Goal: Check status

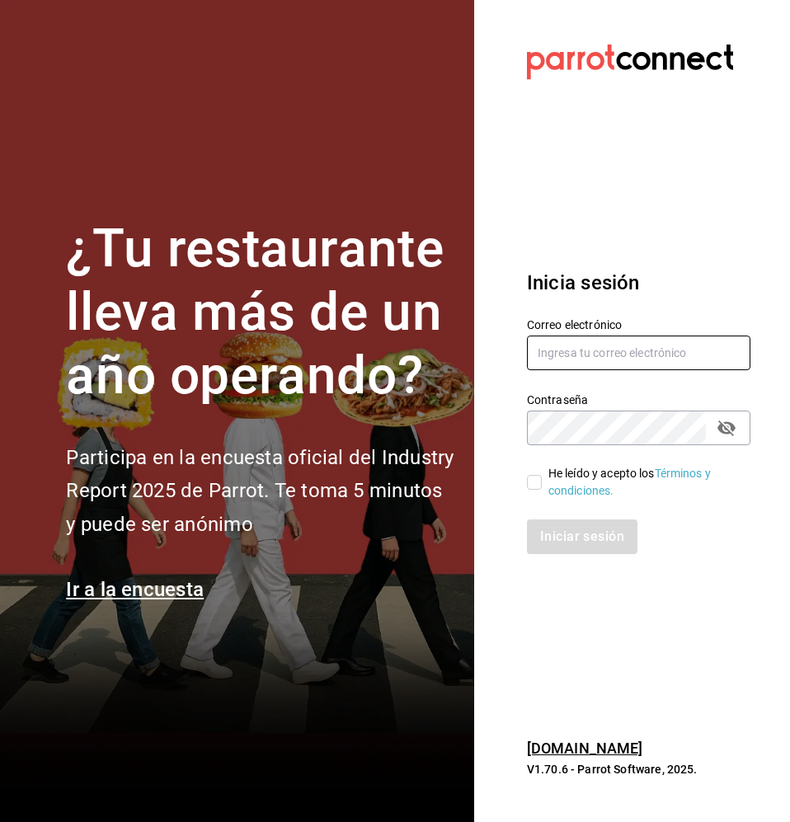
type input "ramiroperazab@hotmail.com"
click at [561, 360] on input "ramiroperazab@hotmail.com" at bounding box center [638, 353] width 223 height 35
click at [560, 476] on div "He leído y acepto los Términos y condiciones." at bounding box center [642, 482] width 189 height 35
click at [542, 476] on input "He leído y acepto los Términos y condiciones." at bounding box center [534, 482] width 15 height 15
click at [546, 480] on span "He leído y acepto los Términos y condiciones." at bounding box center [639, 482] width 195 height 35
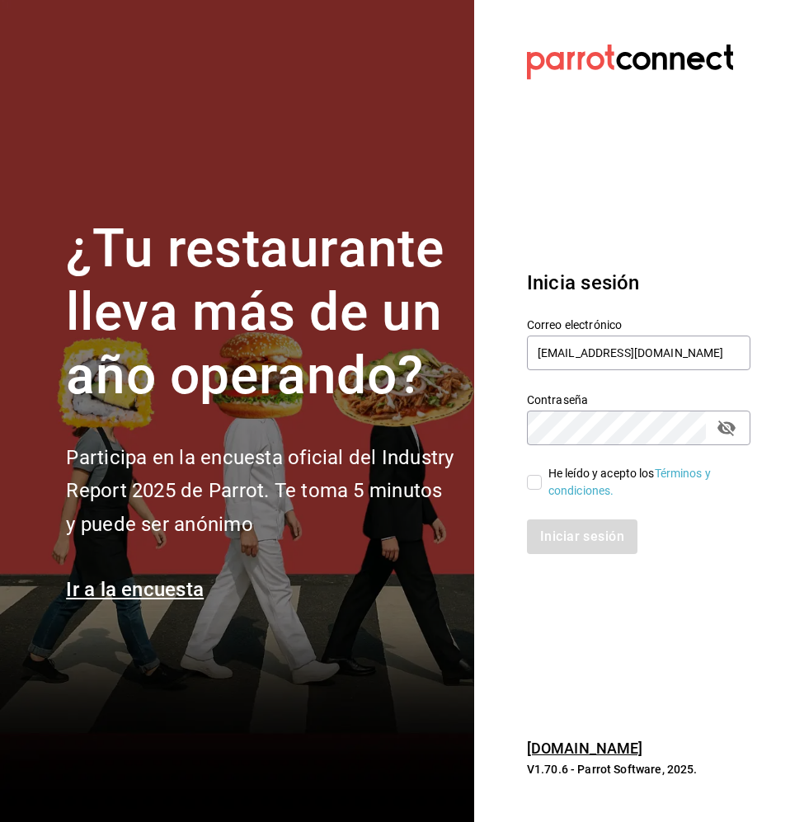
click at [542, 480] on input "He leído y acepto los Términos y condiciones." at bounding box center [534, 482] width 15 height 15
click at [539, 483] on input "He leído y acepto los Términos y condiciones." at bounding box center [534, 482] width 15 height 15
checkbox input "true"
click at [551, 550] on button "Iniciar sesión" at bounding box center [583, 536] width 112 height 35
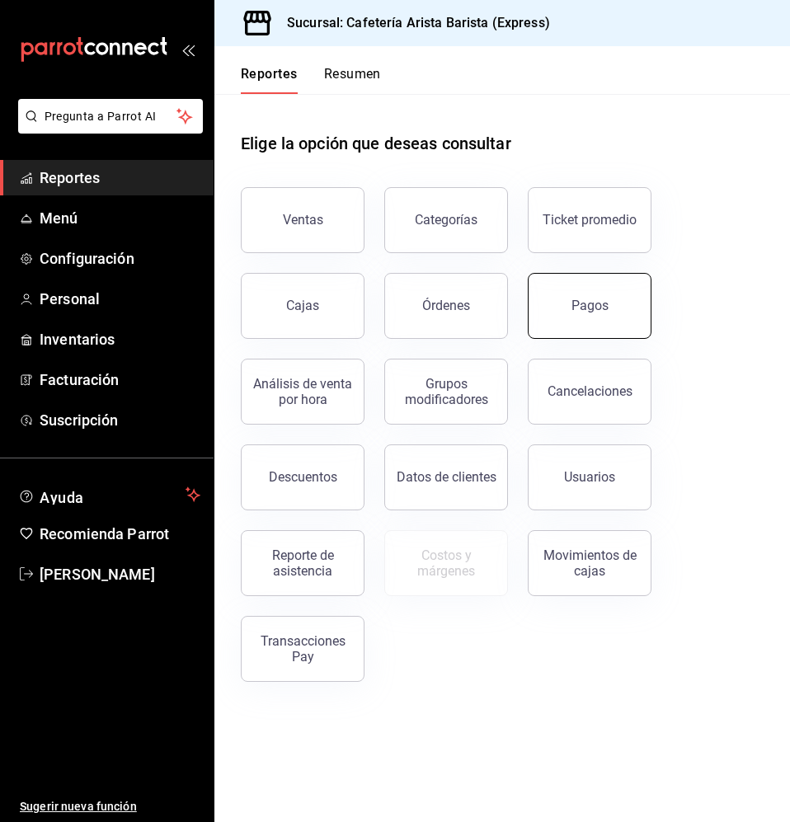
click at [589, 312] on div "Pagos" at bounding box center [589, 306] width 37 height 16
